Goal: Consume media (video, audio): Consume media (video, audio)

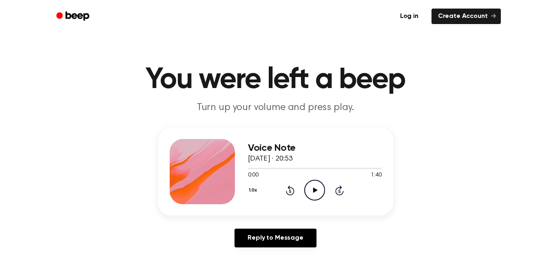
click at [315, 188] on icon "Play Audio" at bounding box center [314, 190] width 21 height 21
click at [313, 185] on icon "Play Audio" at bounding box center [314, 190] width 21 height 21
click at [315, 187] on icon "Play Audio" at bounding box center [314, 190] width 21 height 21
click at [304, 157] on span "5 d’octubre del 2025 · 20:55" at bounding box center [293, 158] width 90 height 7
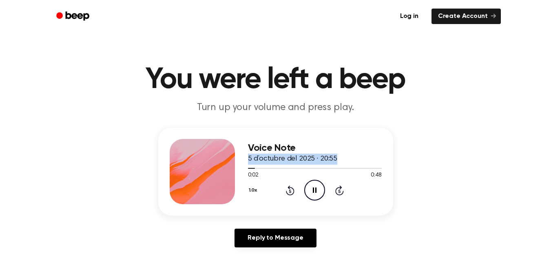
click at [304, 157] on span "5 d’octubre del 2025 · 20:55" at bounding box center [293, 158] width 90 height 7
click at [305, 158] on span "5 d’octubre del 2025 · 20:55" at bounding box center [293, 158] width 90 height 7
click at [325, 156] on span "5 d’octubre del 2025 · 20:55" at bounding box center [293, 158] width 90 height 7
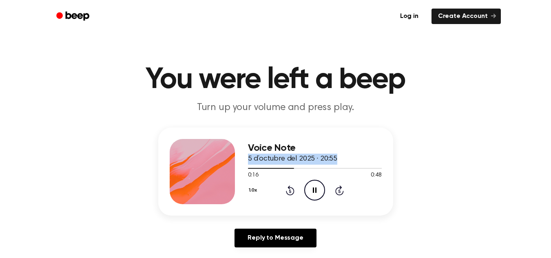
click at [316, 158] on span "5 d’octubre del 2025 · 20:55" at bounding box center [293, 158] width 90 height 7
click at [300, 160] on span "5 d’octubre del 2025 · 20:55" at bounding box center [293, 158] width 90 height 7
click at [286, 157] on span "5 d’octubre del 2025 · 20:55" at bounding box center [293, 158] width 90 height 7
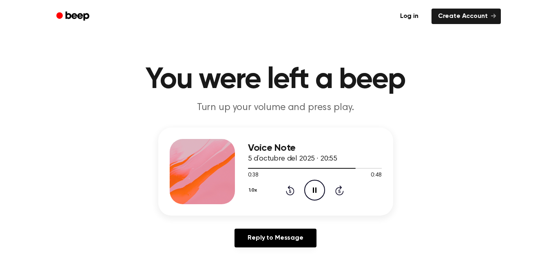
click at [286, 157] on span "5 d’octubre del 2025 · 20:55" at bounding box center [293, 158] width 90 height 7
click at [294, 157] on span "5 d’octubre del 2025 · 20:55" at bounding box center [293, 158] width 90 height 7
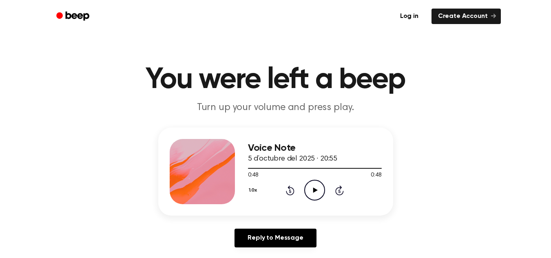
click at [315, 193] on icon "Play Audio" at bounding box center [314, 190] width 21 height 21
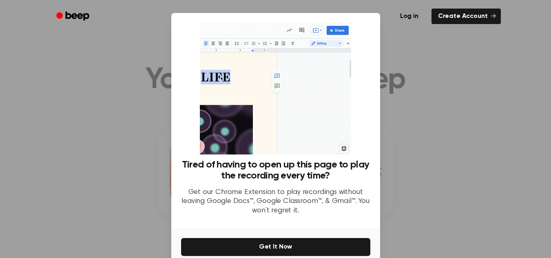
click at [434, 181] on div at bounding box center [275, 129] width 551 height 258
click at [447, 136] on div at bounding box center [275, 129] width 551 height 258
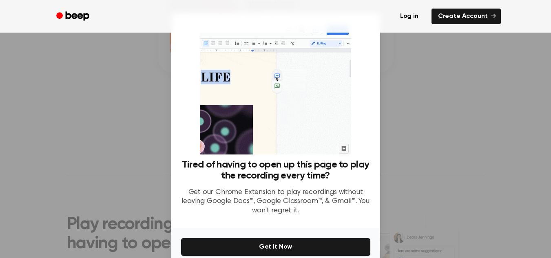
scroll to position [179, 0]
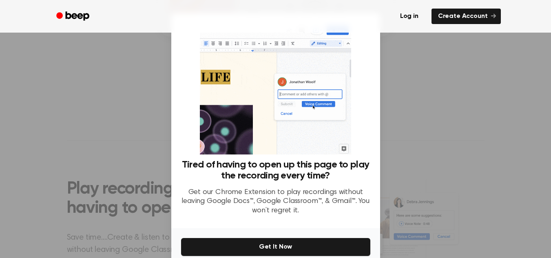
click at [455, 131] on div at bounding box center [275, 129] width 551 height 258
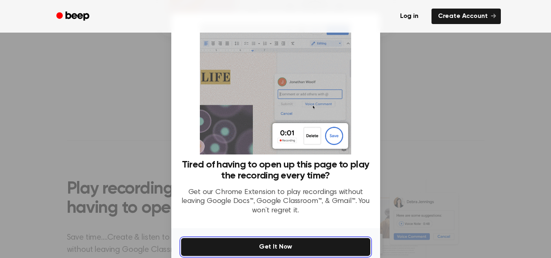
click at [325, 253] on button "Get It Now" at bounding box center [275, 247] width 189 height 18
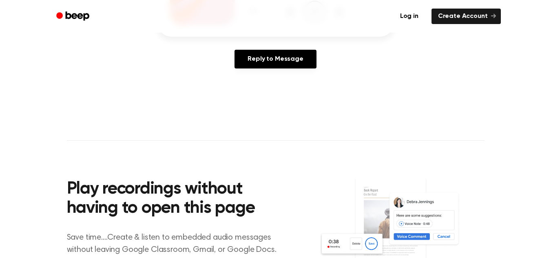
click at [406, 81] on main "You were left a beep Turn up your volume and press play. Voice Note 5 d’octubre…" at bounding box center [275, 72] width 551 height 503
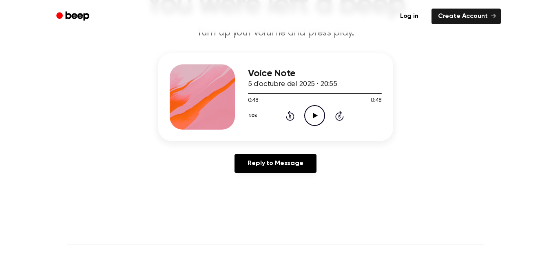
scroll to position [74, 0]
click at [312, 120] on icon "Play Audio" at bounding box center [314, 116] width 21 height 21
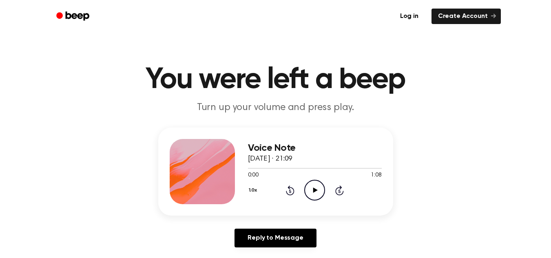
click at [312, 190] on icon "Play Audio" at bounding box center [314, 190] width 21 height 21
click at [313, 188] on icon "Play Audio" at bounding box center [314, 190] width 21 height 21
click at [326, 166] on div at bounding box center [315, 168] width 134 height 7
